Goal: Task Accomplishment & Management: Manage account settings

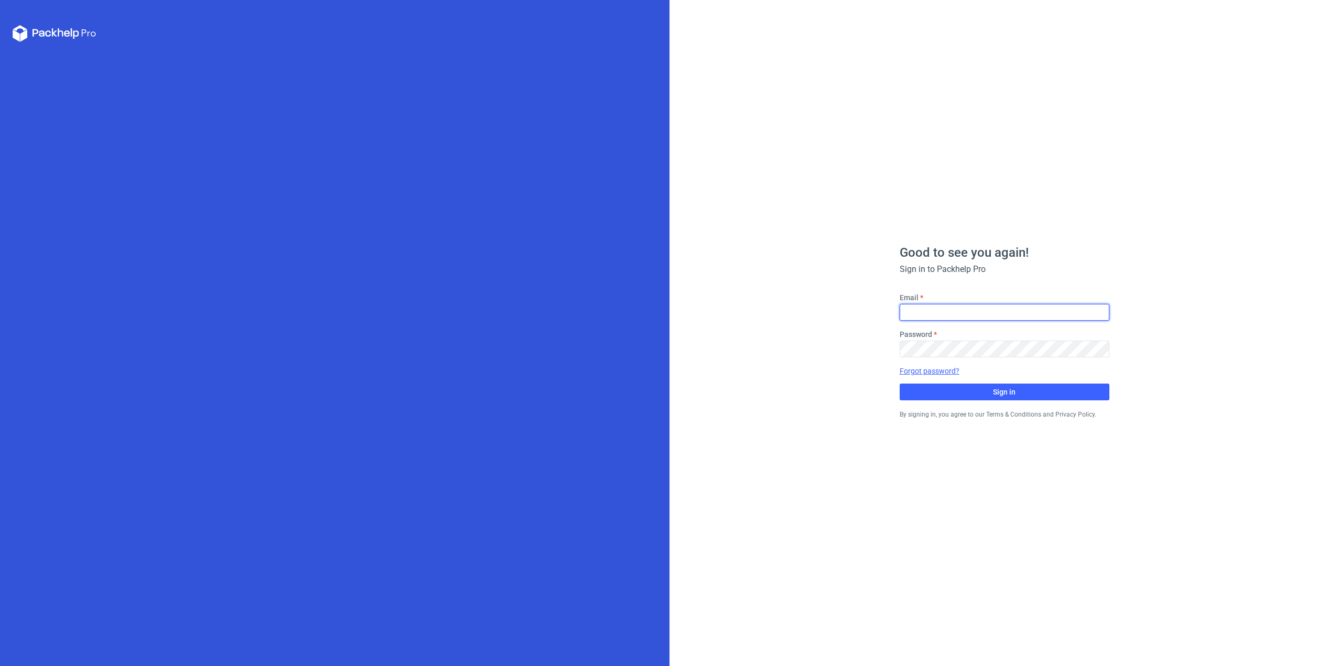
click at [942, 311] on input "Email" at bounding box center [1004, 312] width 210 height 17
type input "[EMAIL_ADDRESS][DOMAIN_NAME]"
click at [819, 320] on div "Good to see you again! Sign in to Packhelp Pro Email [EMAIL_ADDRESS][DOMAIN_NAM…" at bounding box center [1003, 333] width 669 height 666
click at [1014, 395] on span "Sign in" at bounding box center [1004, 391] width 23 height 7
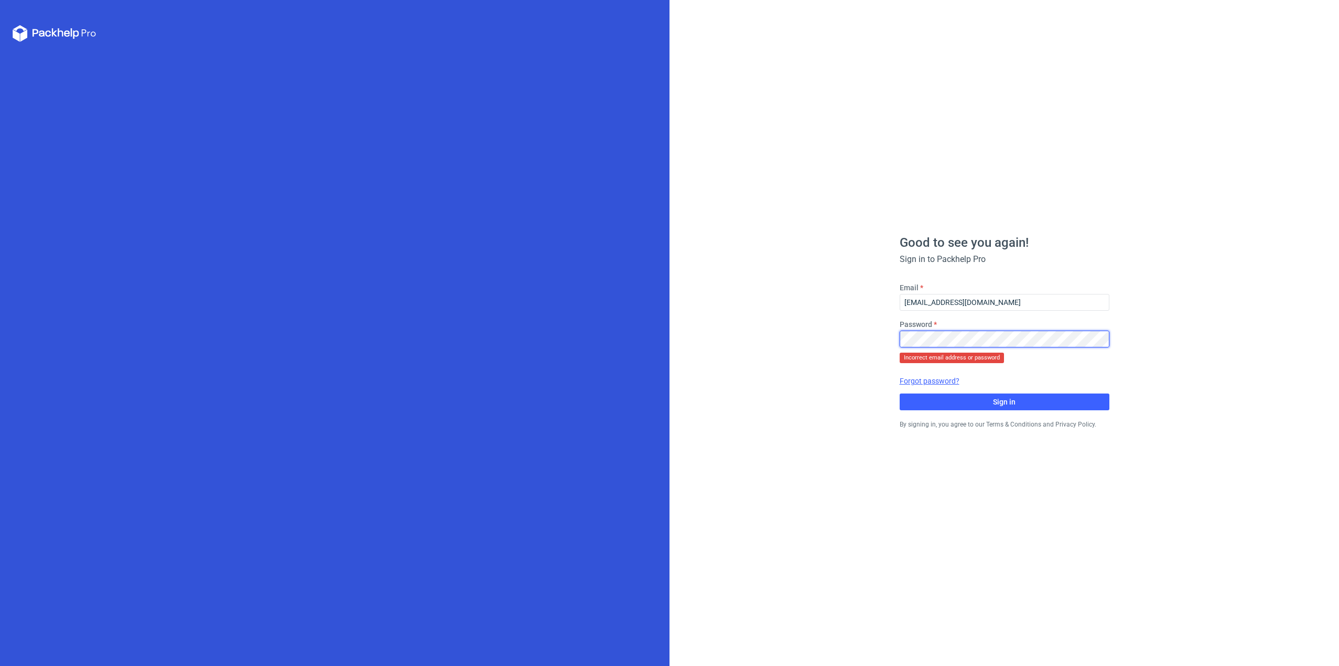
click at [743, 336] on div "Good to see you again! Sign in to Packhelp Pro Email [EMAIL_ADDRESS][DOMAIN_NAM…" at bounding box center [1003, 333] width 669 height 666
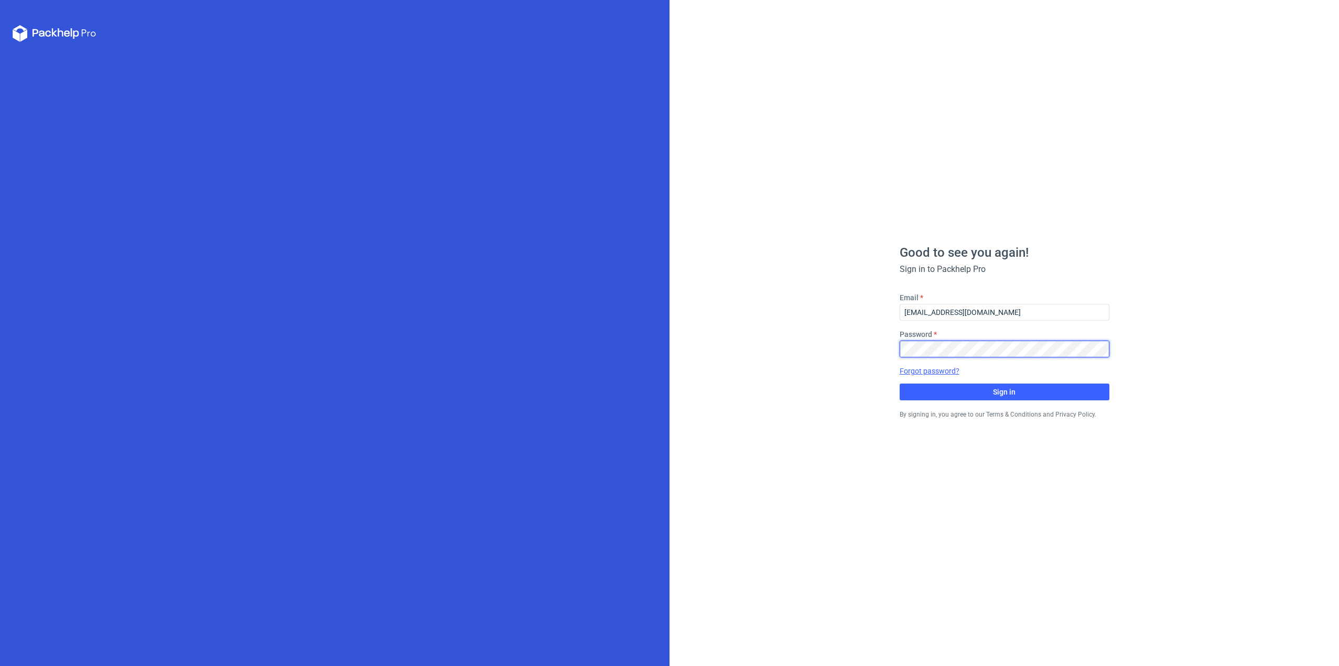
click at [899, 384] on button "Sign in" at bounding box center [1004, 392] width 210 height 17
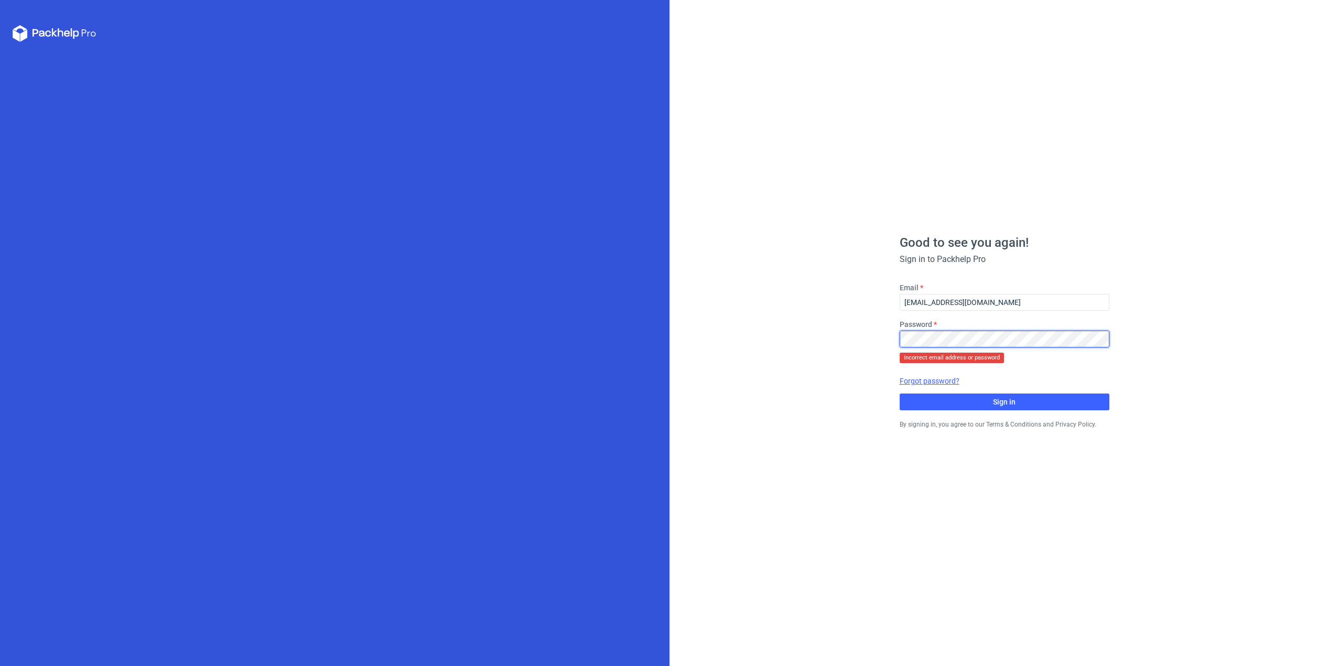
click at [819, 342] on div "Good to see you again! Sign in to Packhelp Pro Email [EMAIL_ADDRESS][DOMAIN_NAM…" at bounding box center [1003, 333] width 669 height 666
click at [711, 283] on div "Good to see you again! Sign in to Packhelp Pro Email [EMAIL_ADDRESS][DOMAIN_NAM…" at bounding box center [1003, 333] width 669 height 666
click at [934, 379] on link "Forgot password?" at bounding box center [929, 381] width 60 height 10
